Goal: Transaction & Acquisition: Purchase product/service

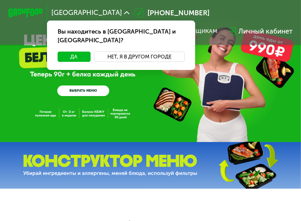
click at [130, 52] on button "Нет, я в другом городе" at bounding box center [139, 57] width 91 height 10
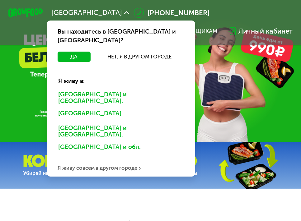
click at [124, 108] on div "Санкт-Петербурге и обл." at bounding box center [119, 115] width 134 height 14
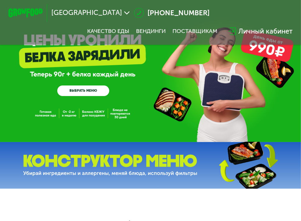
click at [98, 93] on link "ВЫБРАТЬ МЕНЮ" at bounding box center [83, 91] width 52 height 11
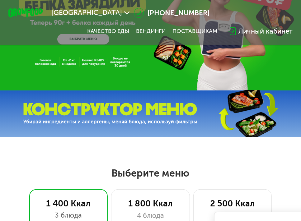
scroll to position [21, 0]
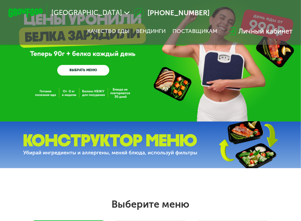
click at [89, 92] on div "GrowFood — доставка правильного питания ВЫБРАТЬ МЕНЮ" at bounding box center [150, 50] width 301 height 142
click at [96, 71] on link "ВЫБРАТЬ МЕНЮ" at bounding box center [83, 70] width 52 height 11
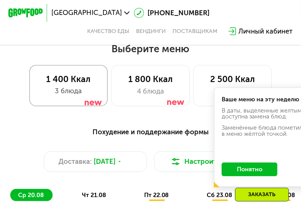
scroll to position [145, 0]
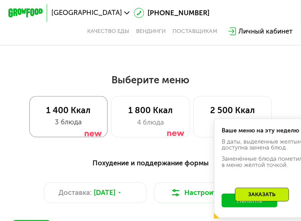
click at [77, 116] on div "1 400 Ккал" at bounding box center [68, 110] width 61 height 10
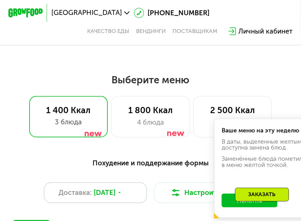
scroll to position [239, 0]
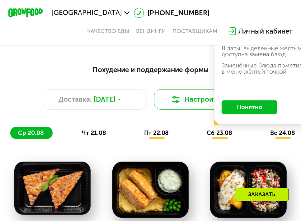
click at [206, 108] on button "Настроить меню" at bounding box center [205, 99] width 103 height 21
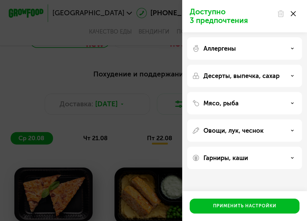
click at [245, 45] on div "Аллергены" at bounding box center [244, 48] width 105 height 7
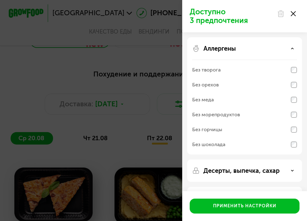
click at [245, 45] on div "Аллергены" at bounding box center [244, 48] width 105 height 7
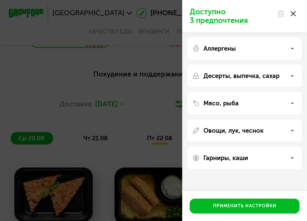
click at [234, 120] on div "Мясо, рыба" at bounding box center [244, 131] width 115 height 22
click at [239, 103] on div "Мясо, рыба" at bounding box center [244, 103] width 105 height 7
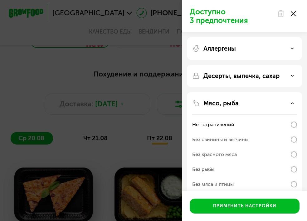
click at [239, 103] on div "Мясо, рыба" at bounding box center [244, 103] width 105 height 7
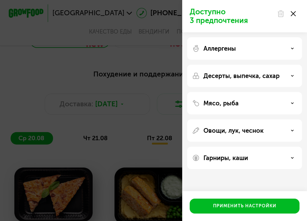
click at [161, 131] on div "Доступно 3 предпочтения Аллергены Десерты, выпечка, сахар Мясо, рыба Овощи, лук…" at bounding box center [153, 110] width 307 height 221
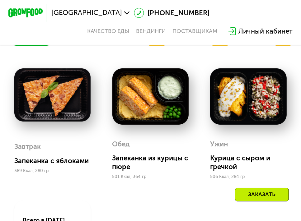
scroll to position [363, 0]
